Goal: Information Seeking & Learning: Learn about a topic

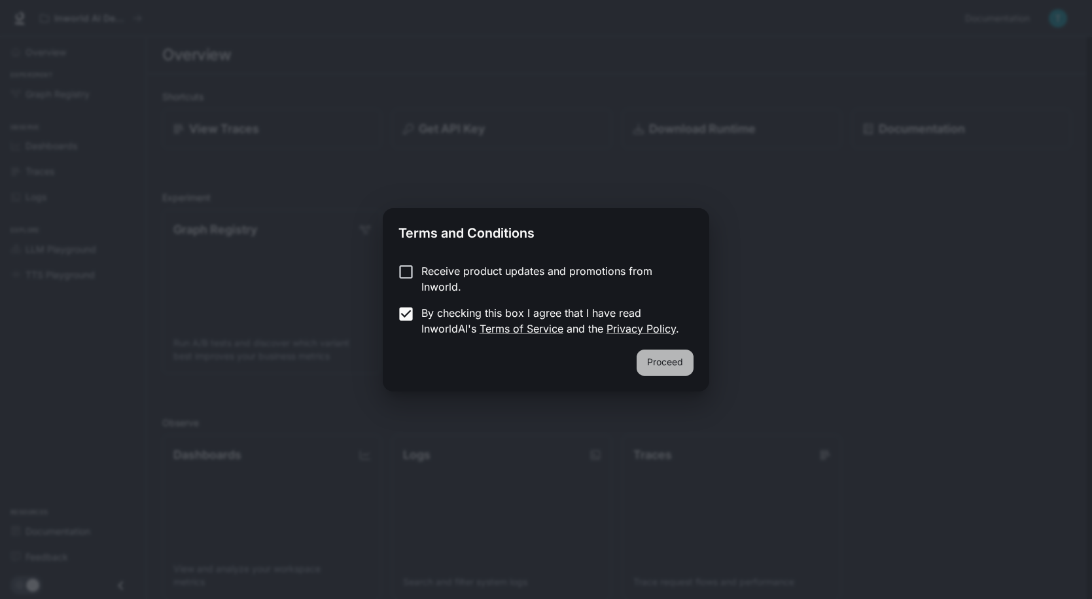
click at [666, 361] on button "Proceed" at bounding box center [665, 362] width 57 height 26
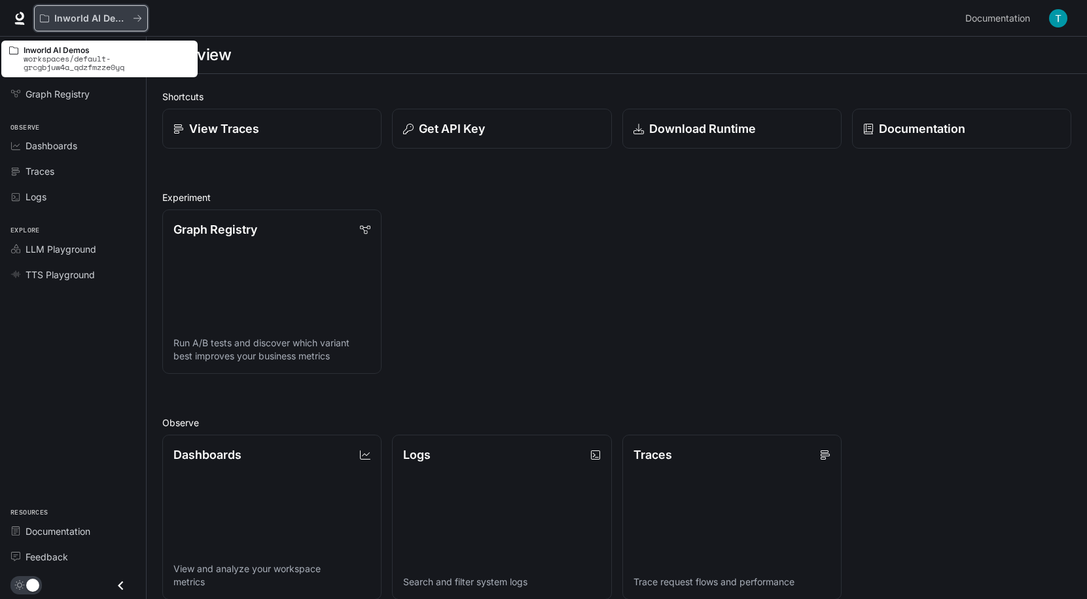
click at [84, 16] on p "Inworld AI Demos" at bounding box center [90, 18] width 73 height 11
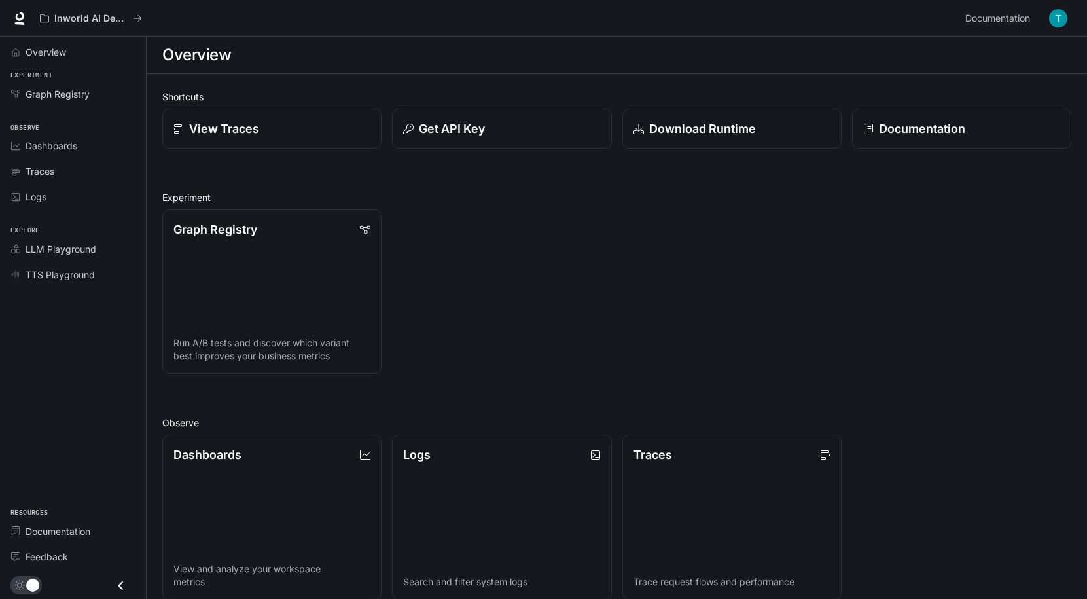
click at [1068, 25] on button "button" at bounding box center [1058, 18] width 26 height 26
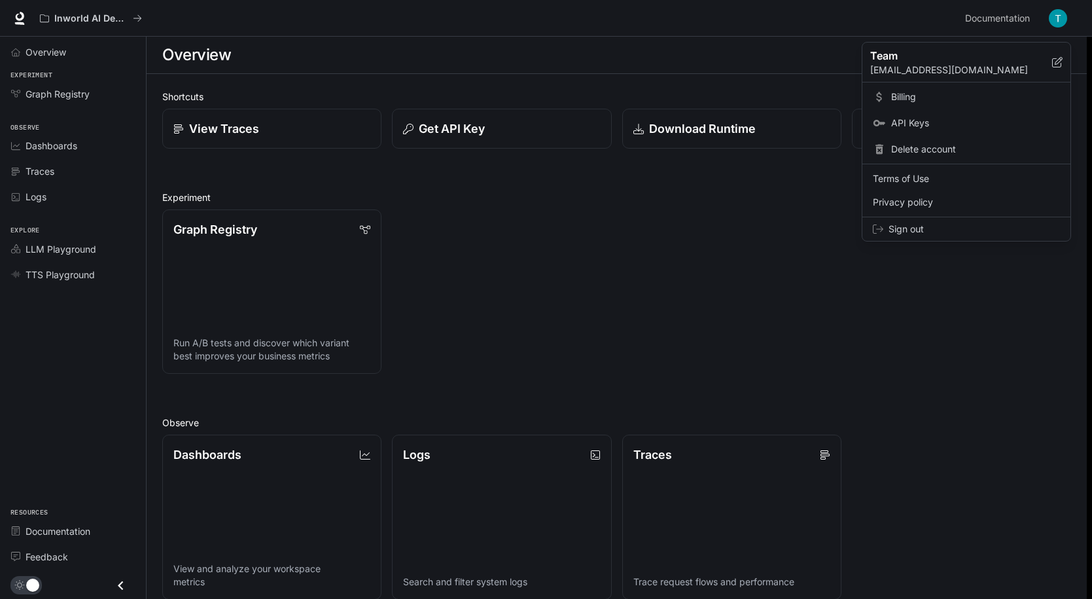
click at [1058, 21] on div at bounding box center [546, 299] width 1092 height 599
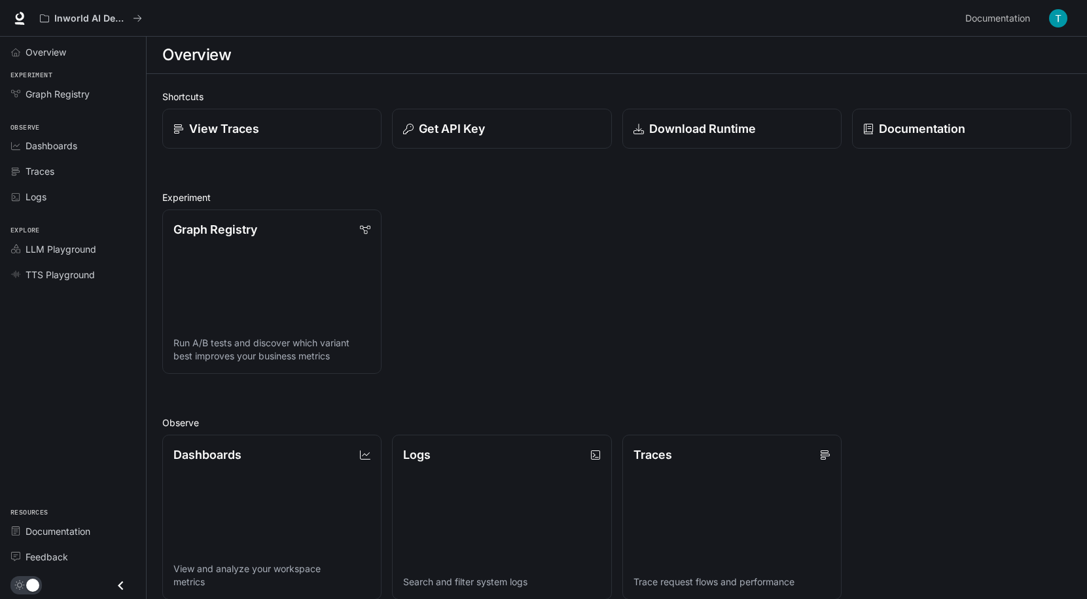
click at [1061, 15] on img "button" at bounding box center [1058, 18] width 18 height 18
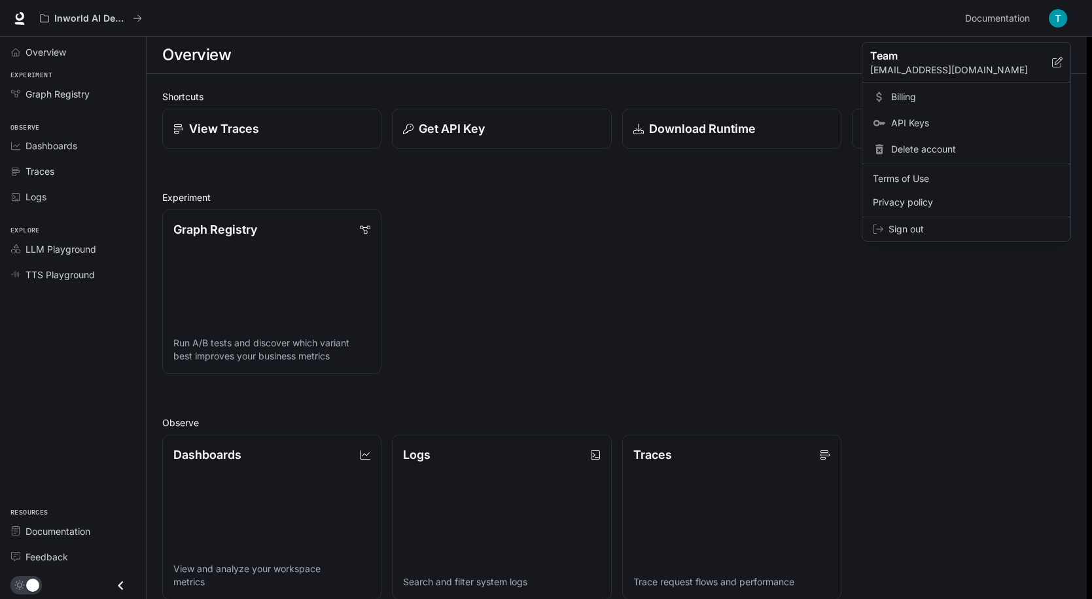
click at [1060, 22] on div at bounding box center [546, 299] width 1092 height 599
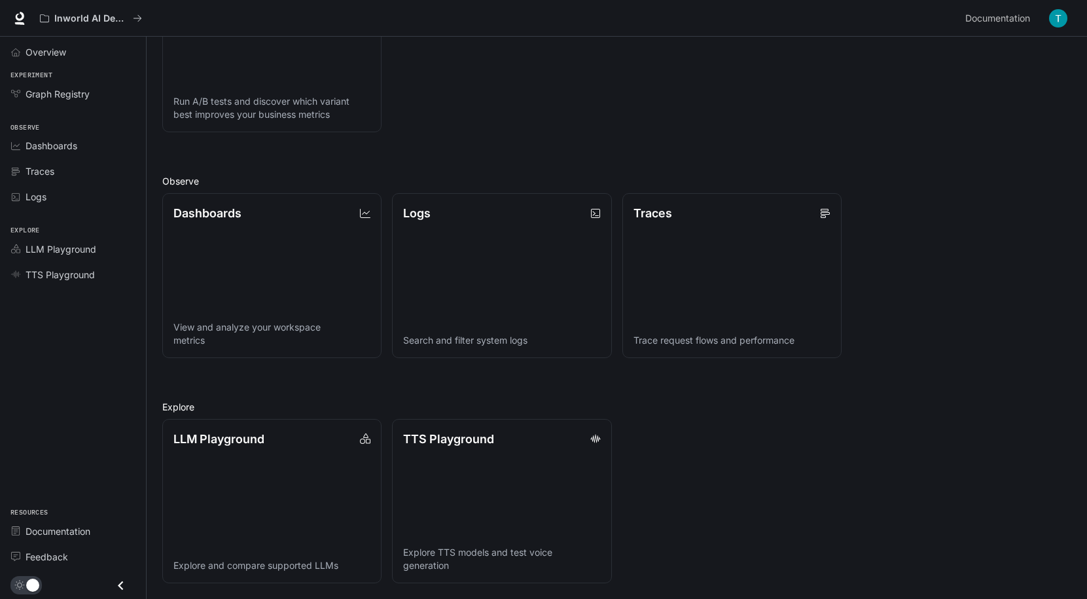
scroll to position [242, 0]
click at [46, 528] on span "Documentation" at bounding box center [58, 531] width 65 height 14
